Goal: Find specific page/section: Find specific page/section

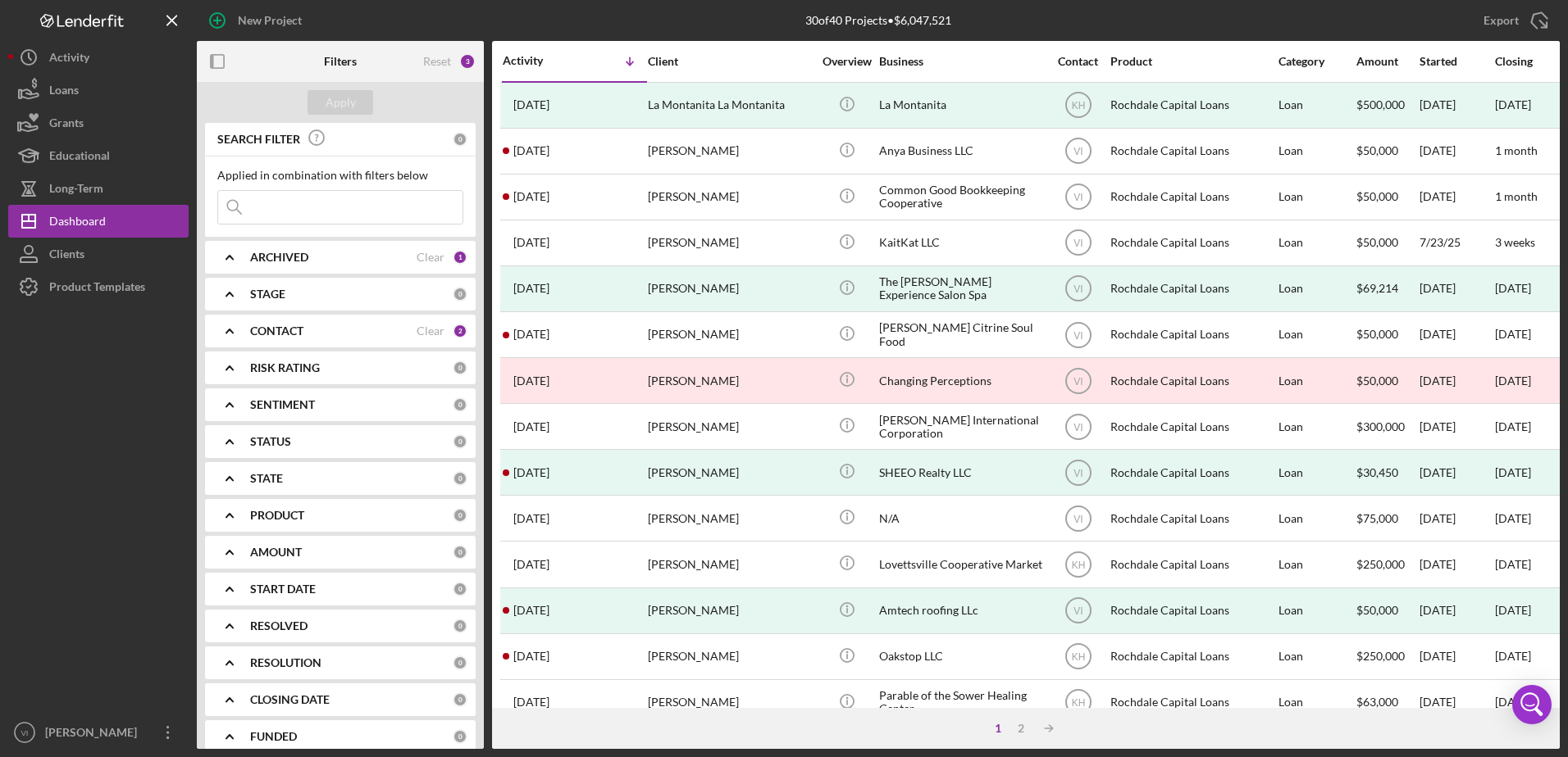
click at [288, 335] on b "CONTACT" at bounding box center [276, 331] width 53 height 13
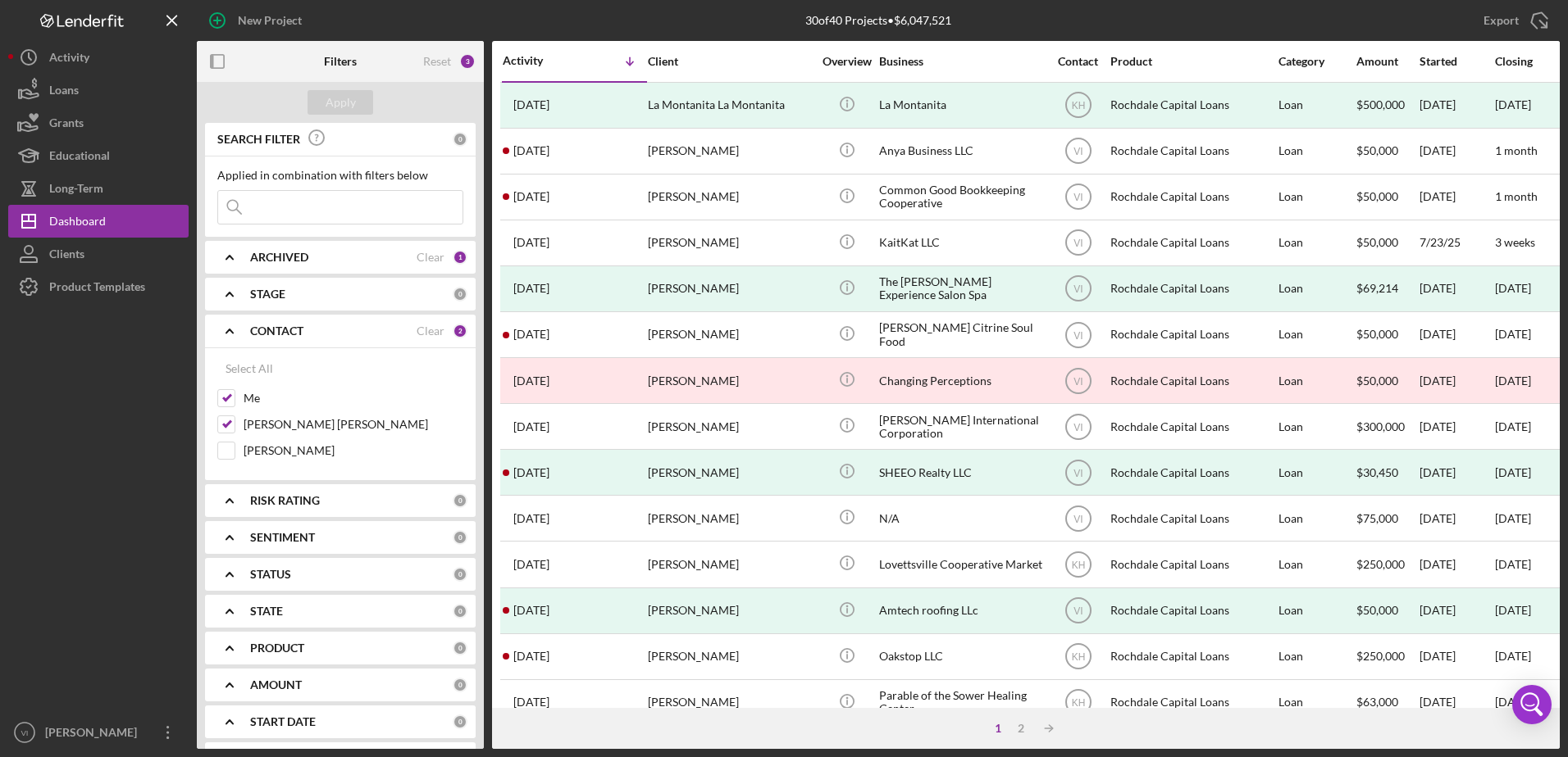
click at [290, 340] on div "CONTACT Clear 2" at bounding box center [359, 331] width 217 height 33
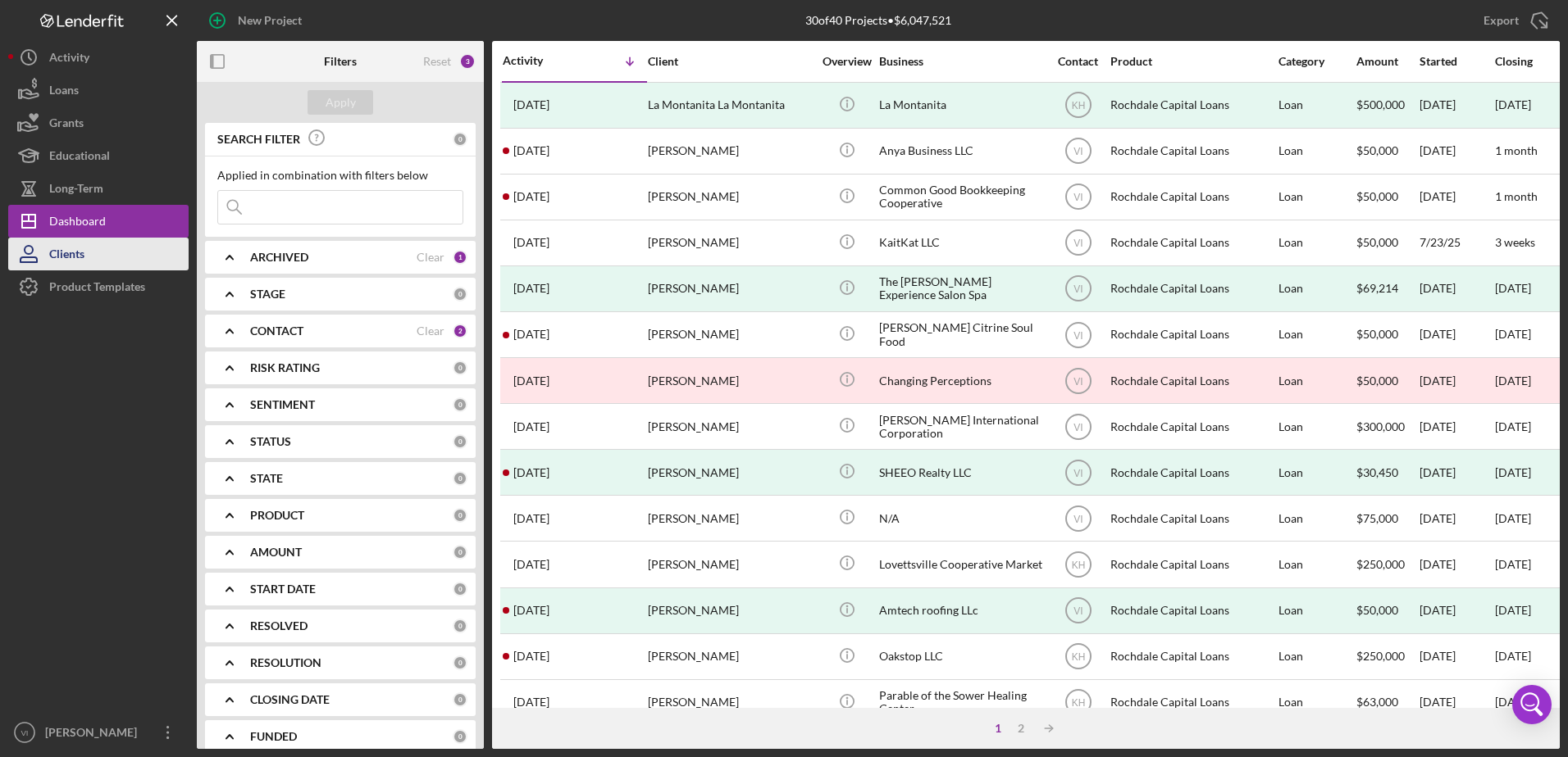
click at [111, 259] on button "Clients" at bounding box center [99, 253] width 180 height 33
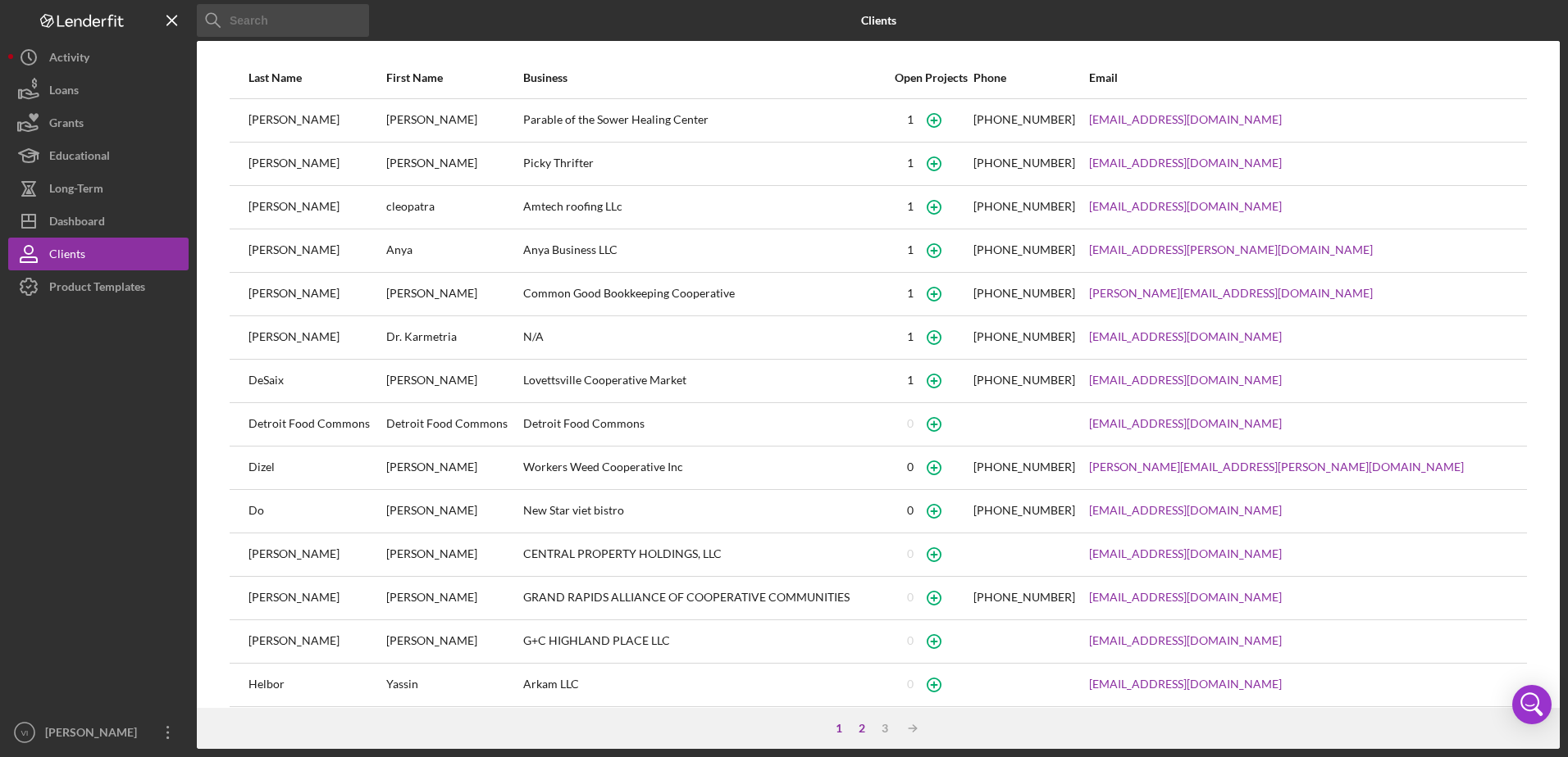
click at [864, 726] on div "2" at bounding box center [861, 728] width 23 height 13
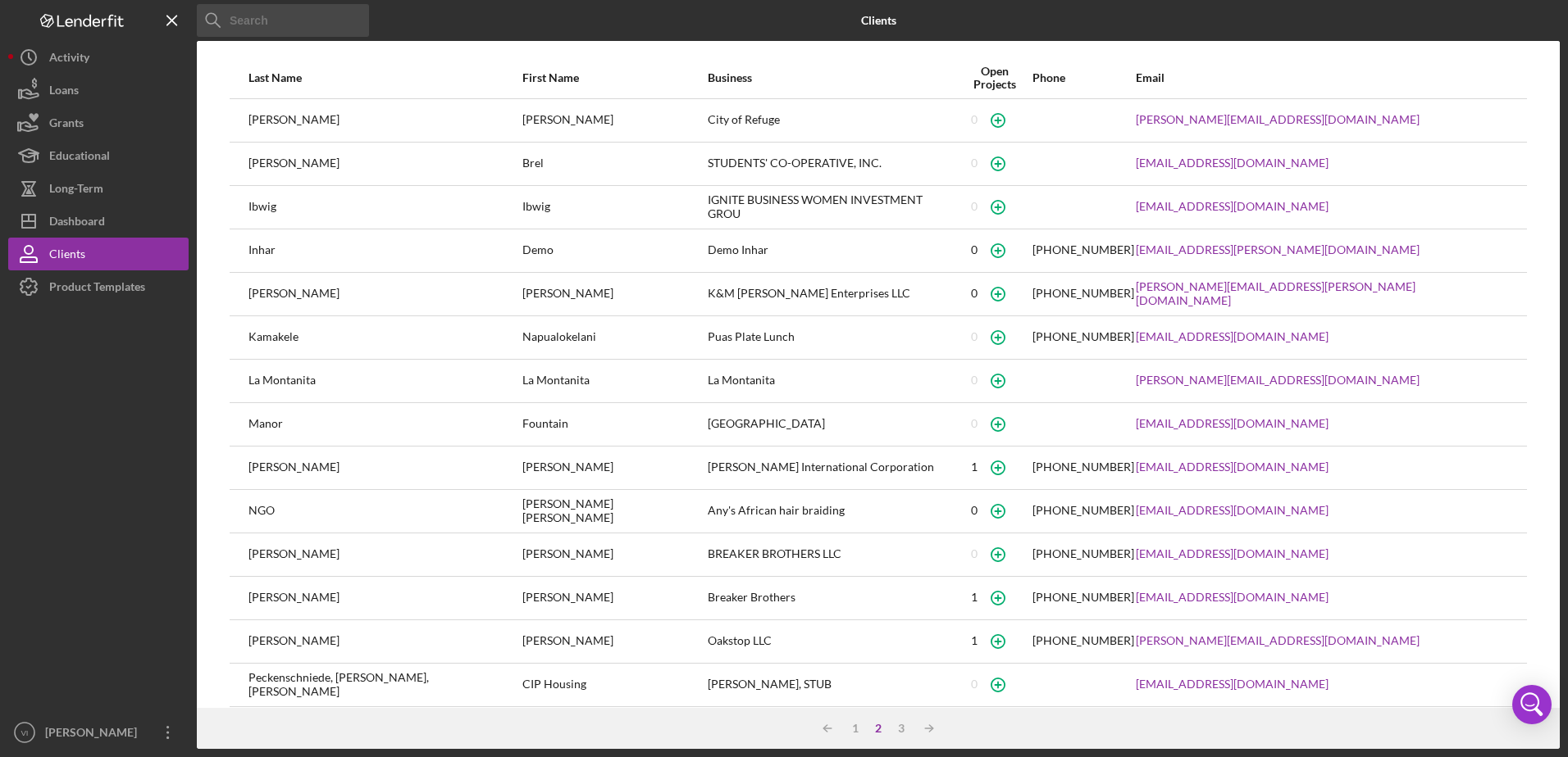
click at [708, 543] on div "BREAKER BROTHERS LLC" at bounding box center [832, 555] width 249 height 41
click at [708, 551] on div "BREAKER BROTHERS LLC" at bounding box center [832, 555] width 249 height 41
click at [708, 552] on div "BREAKER BROTHERS LLC" at bounding box center [832, 555] width 249 height 41
drag, startPoint x: 622, startPoint y: 552, endPoint x: 666, endPoint y: 560, distance: 44.7
click at [708, 560] on div "BREAKER BROTHERS LLC" at bounding box center [832, 555] width 249 height 41
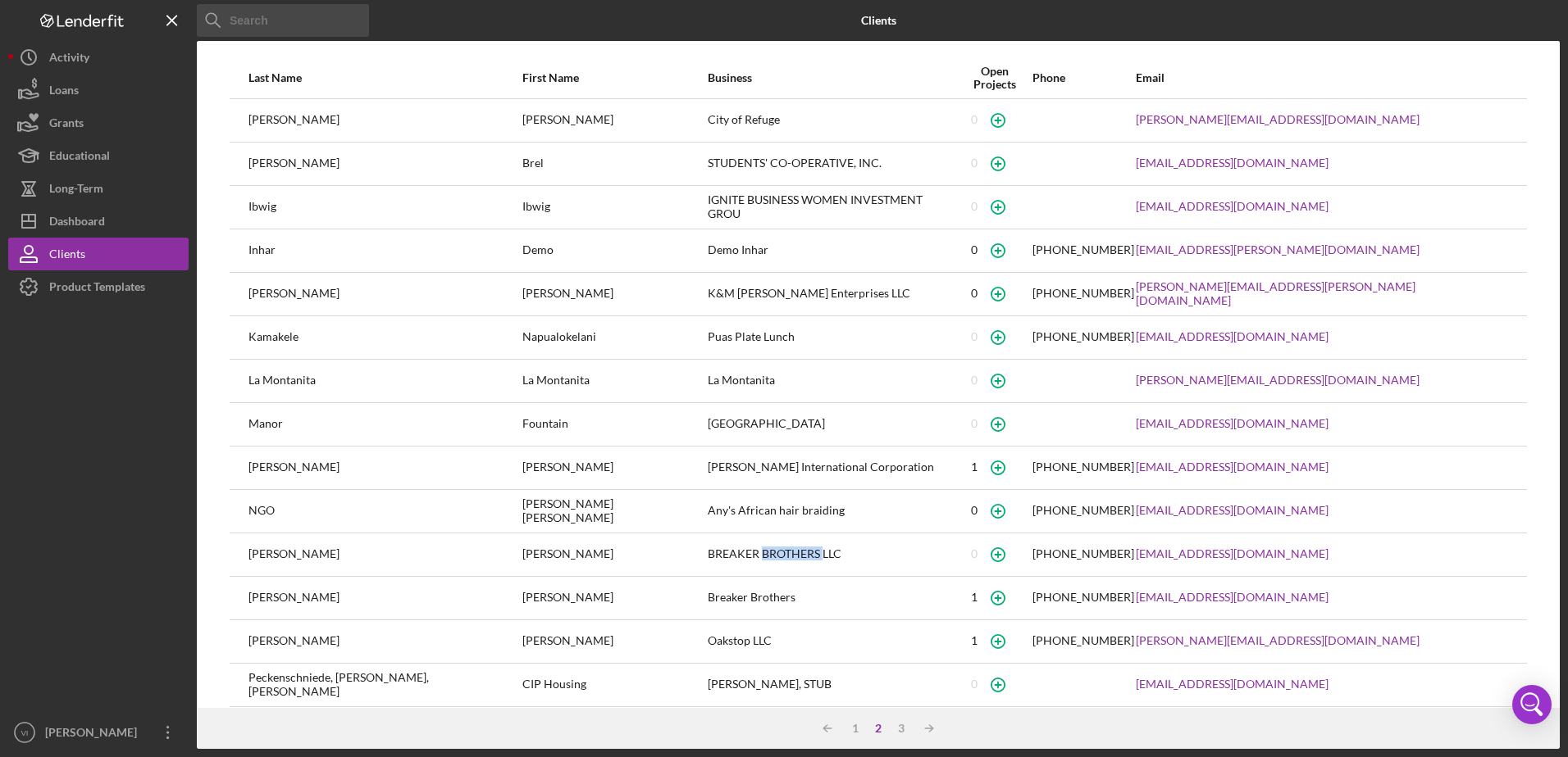
click at [708, 560] on div "BREAKER BROTHERS LLC" at bounding box center [832, 555] width 249 height 41
copy div "BREAKER BROTHERS LLC"
click at [301, 34] on input at bounding box center [283, 20] width 172 height 33
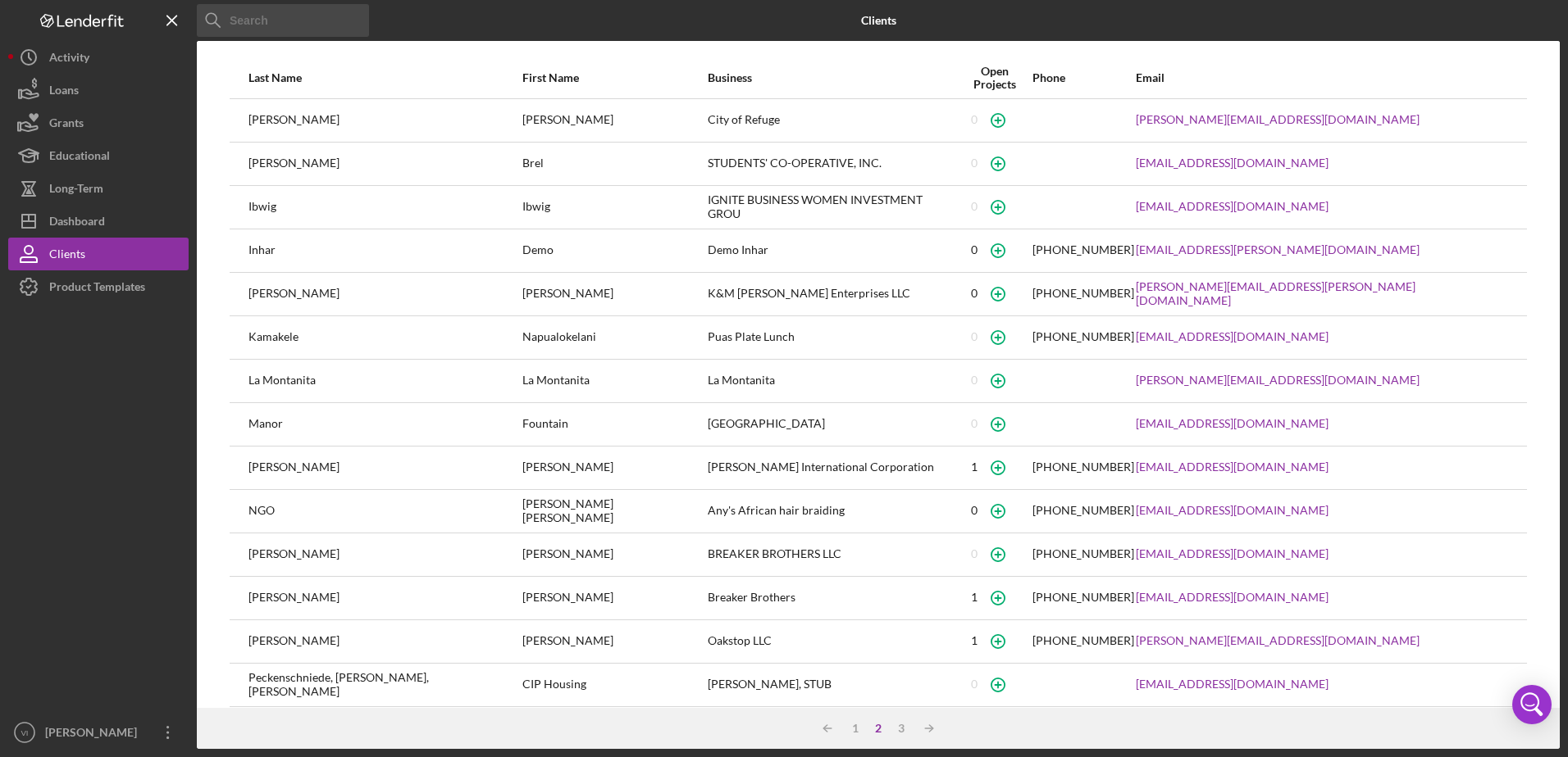
paste input "BREAKER BROTHERS LLC"
type input "BREAKER BROTHERS LLC"
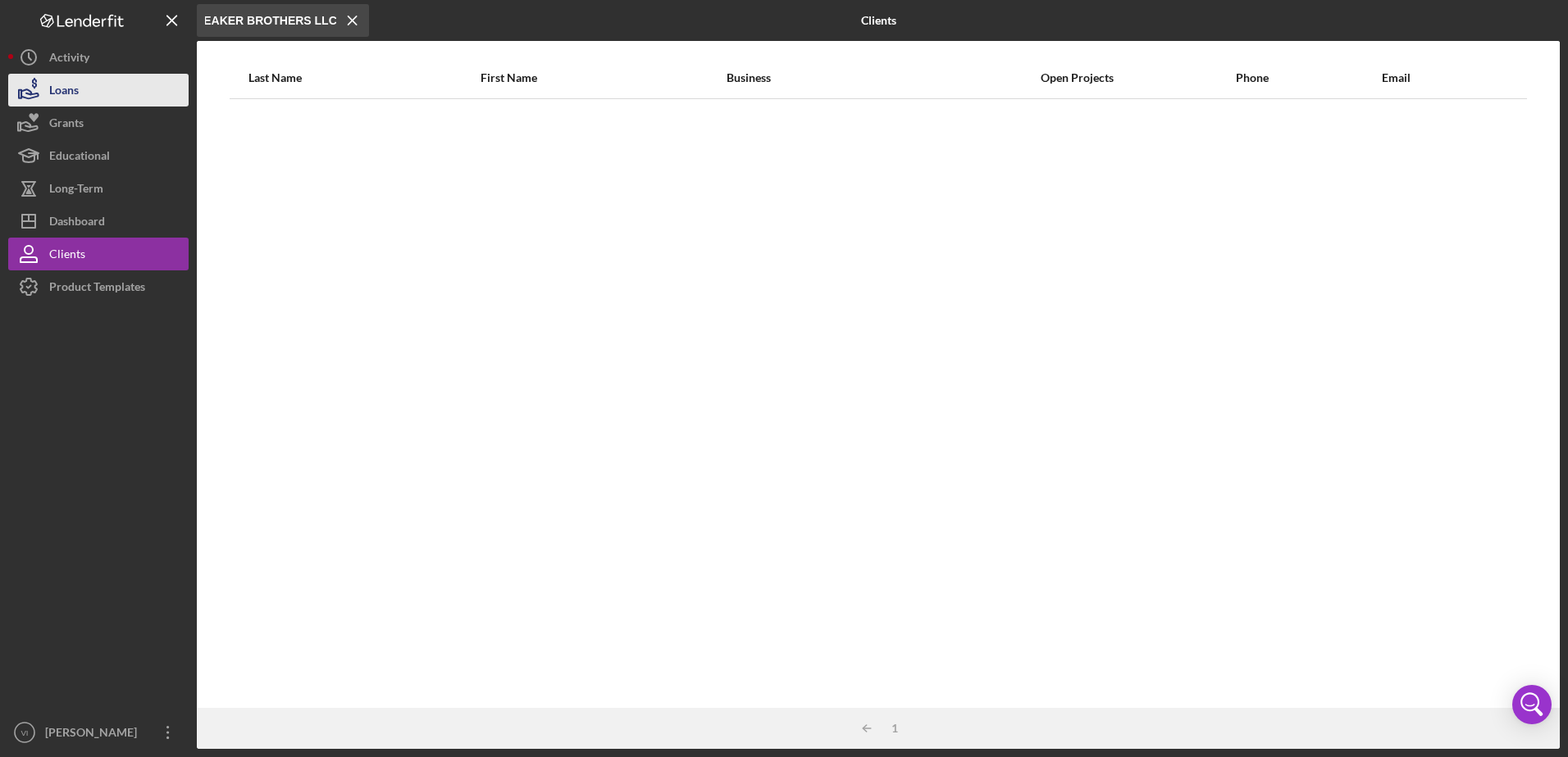
click at [124, 77] on button "Loans" at bounding box center [99, 90] width 180 height 33
